Goal: Information Seeking & Learning: Learn about a topic

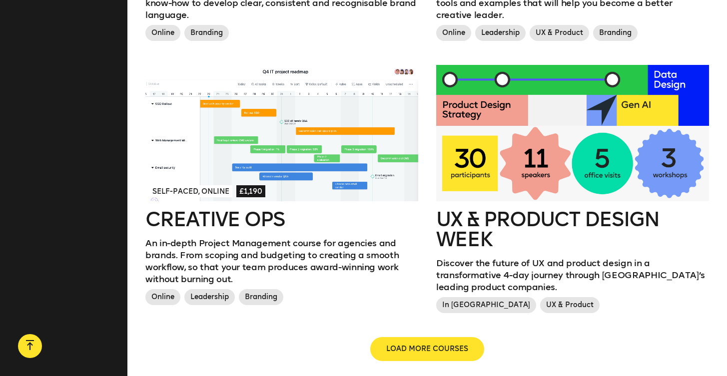
scroll to position [1088, 0]
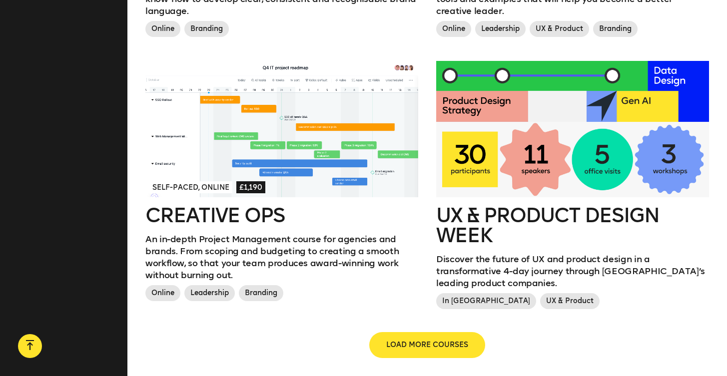
click at [466, 333] on button "LOAD MORE COURSES" at bounding box center [427, 345] width 114 height 24
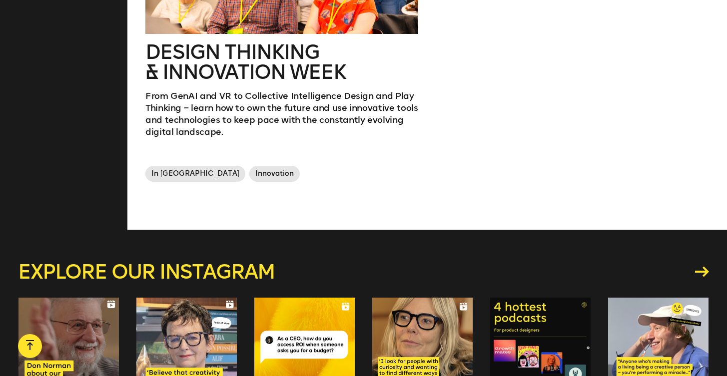
scroll to position [1845, 0]
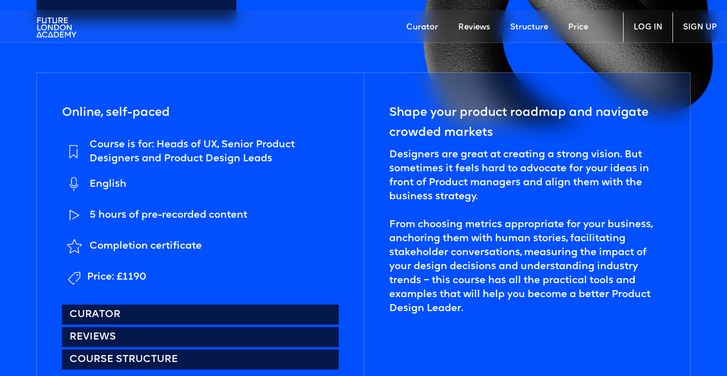
scroll to position [355, 0]
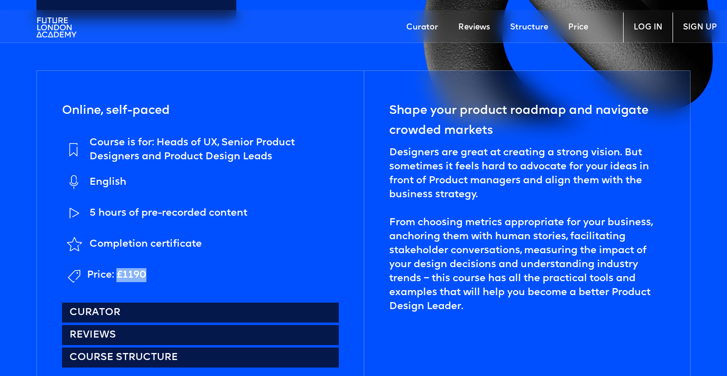
drag, startPoint x: 118, startPoint y: 272, endPoint x: 150, endPoint y: 271, distance: 32.0
click at [150, 271] on li "Price: £1190" at bounding box center [200, 275] width 277 height 25
copy div "£1190"
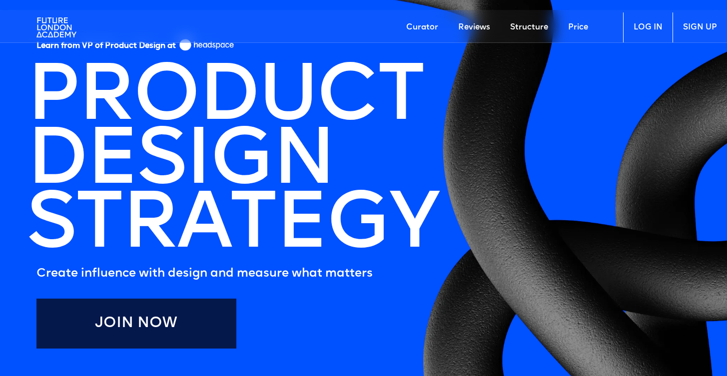
scroll to position [0, 0]
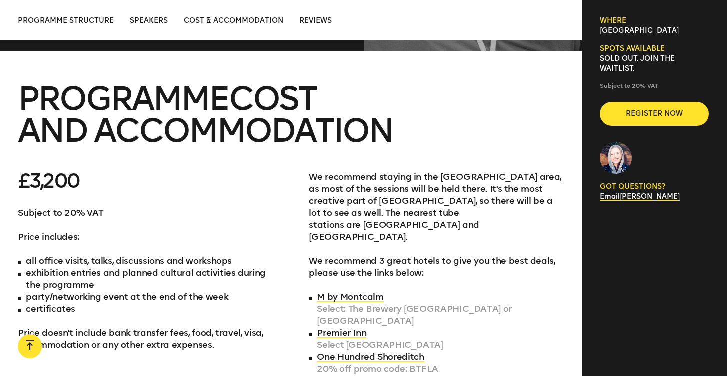
scroll to position [3478, 0]
